Goal: Task Accomplishment & Management: Complete application form

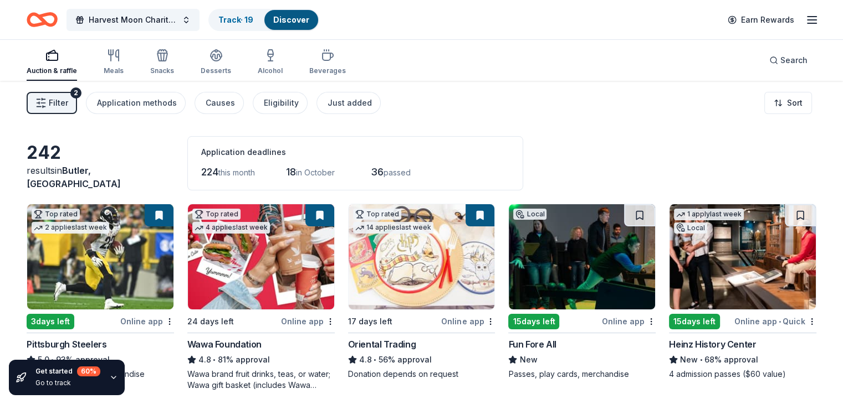
scroll to position [55, 0]
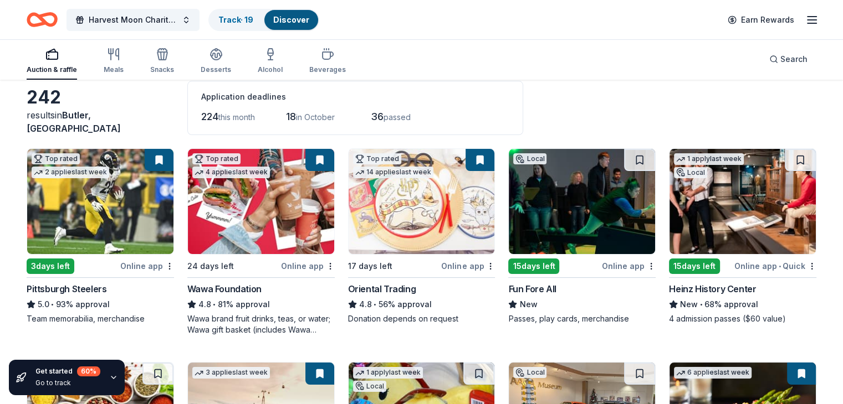
click at [534, 263] on div "15 days left" at bounding box center [533, 267] width 51 height 16
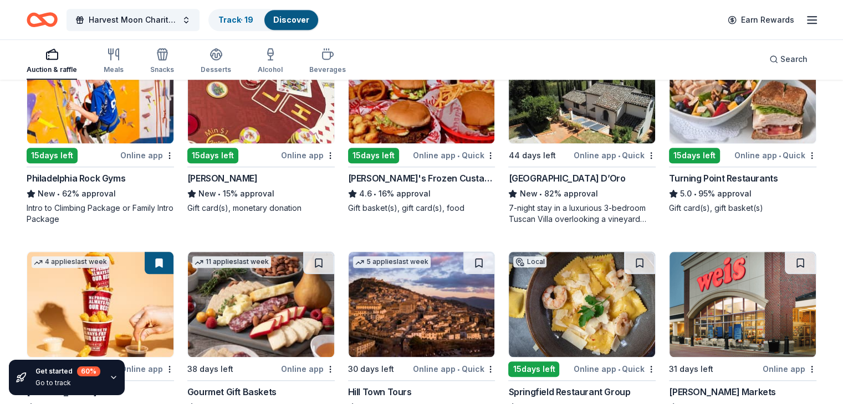
scroll to position [1144, 0]
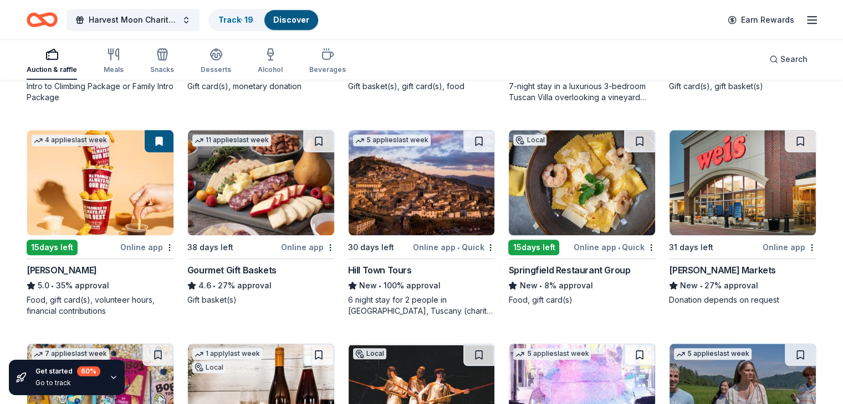
click at [89, 191] on img at bounding box center [100, 182] width 146 height 105
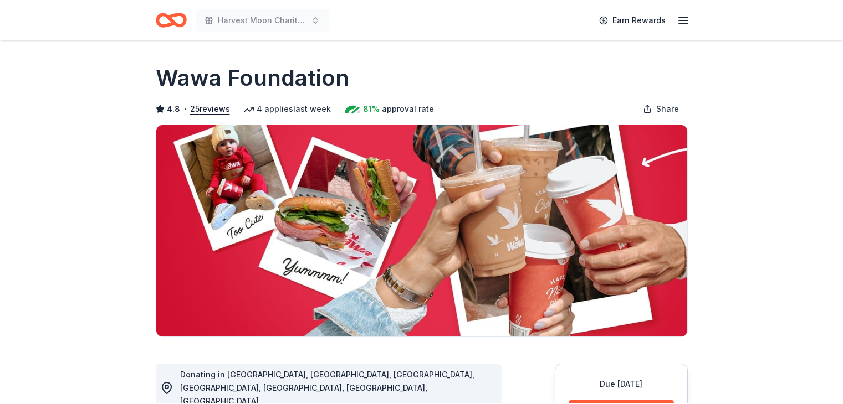
scroll to position [166, 0]
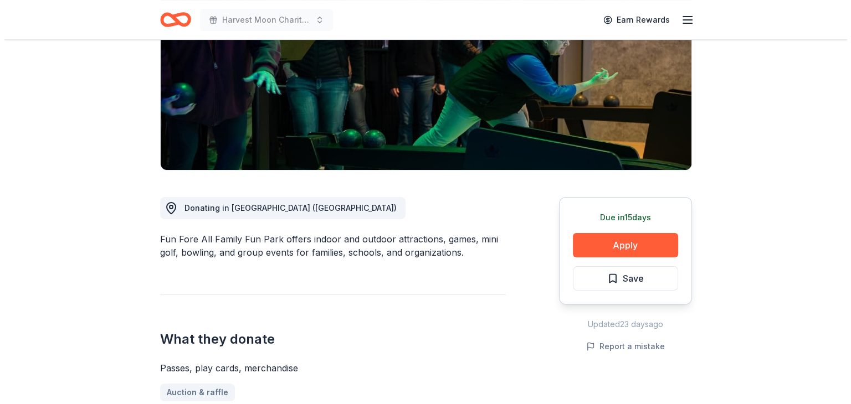
scroll to position [222, 0]
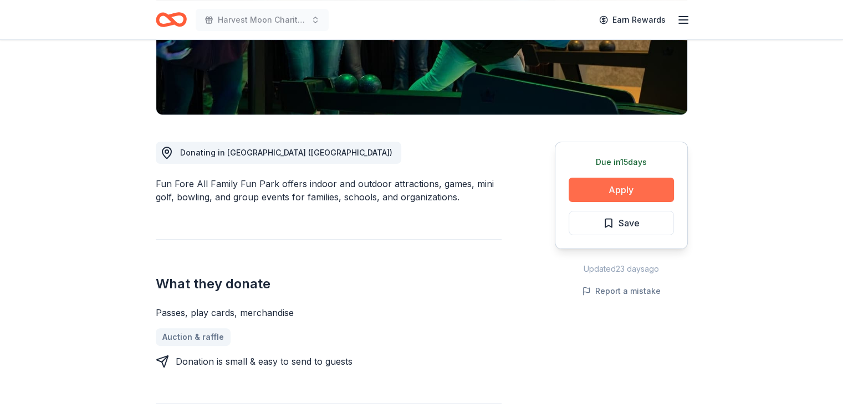
click at [623, 191] on button "Apply" at bounding box center [620, 190] width 105 height 24
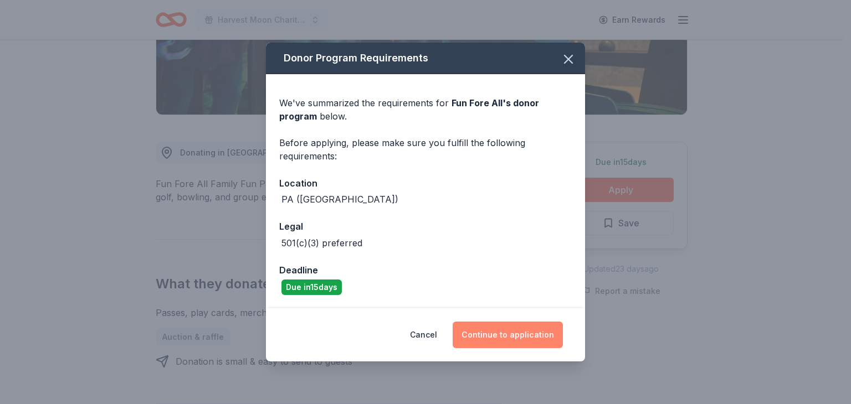
click at [520, 333] on button "Continue to application" at bounding box center [508, 335] width 110 height 27
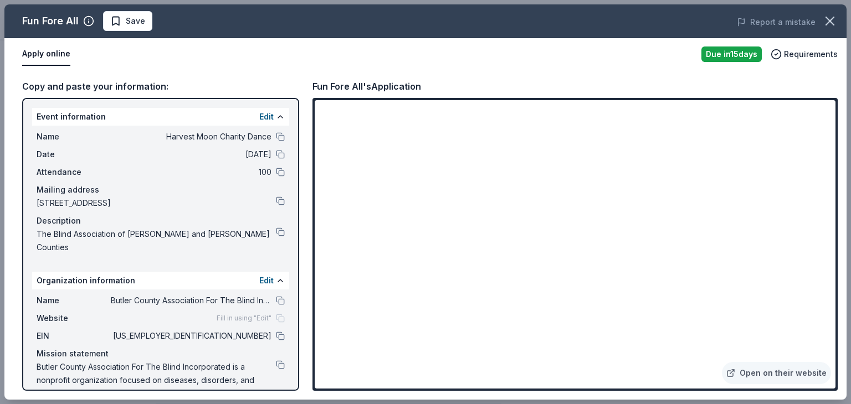
scroll to position [10, 0]
